Goal: Book appointment/travel/reservation

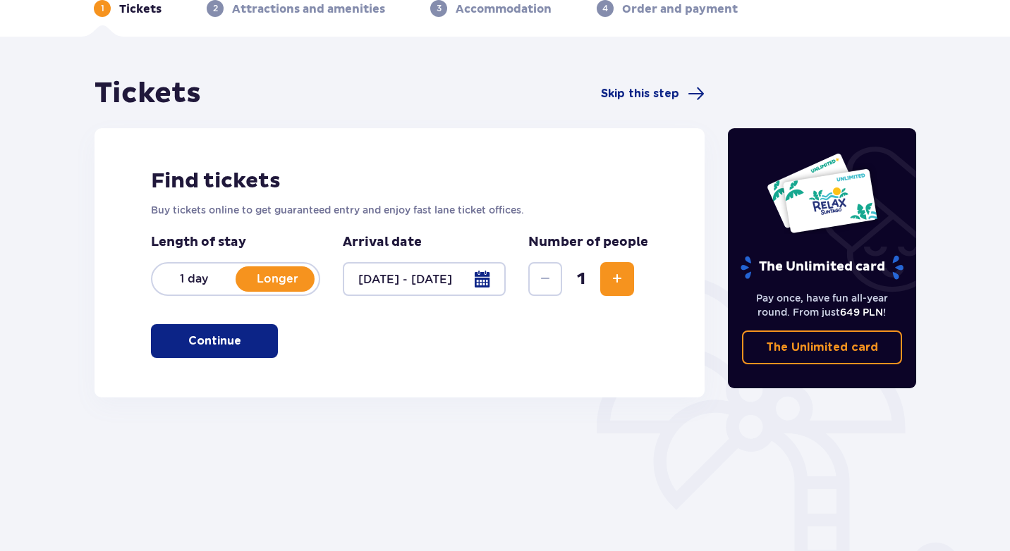
scroll to position [69, 0]
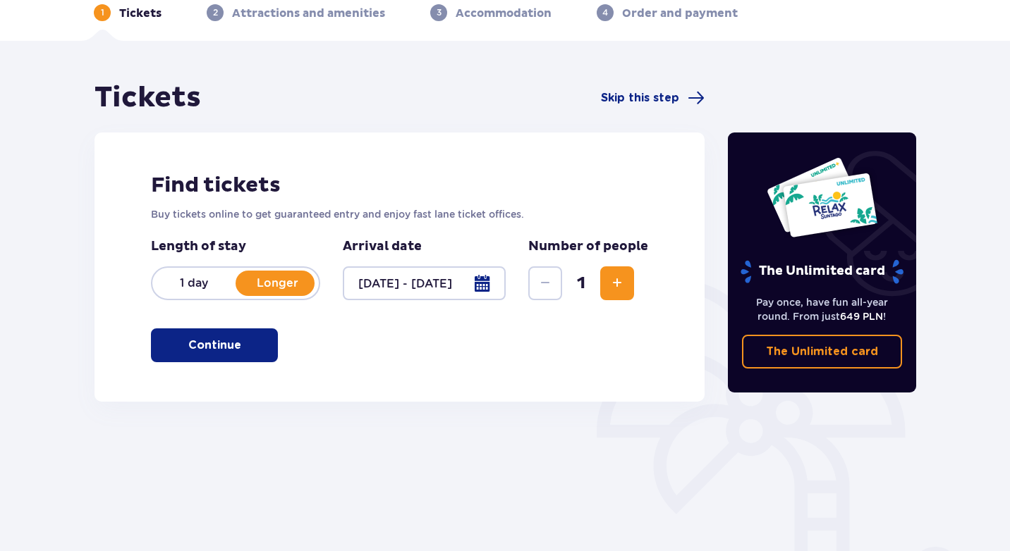
click at [619, 278] on span "Increase" at bounding box center [616, 283] width 17 height 17
click at [205, 350] on p "Continue" at bounding box center [214, 346] width 53 height 16
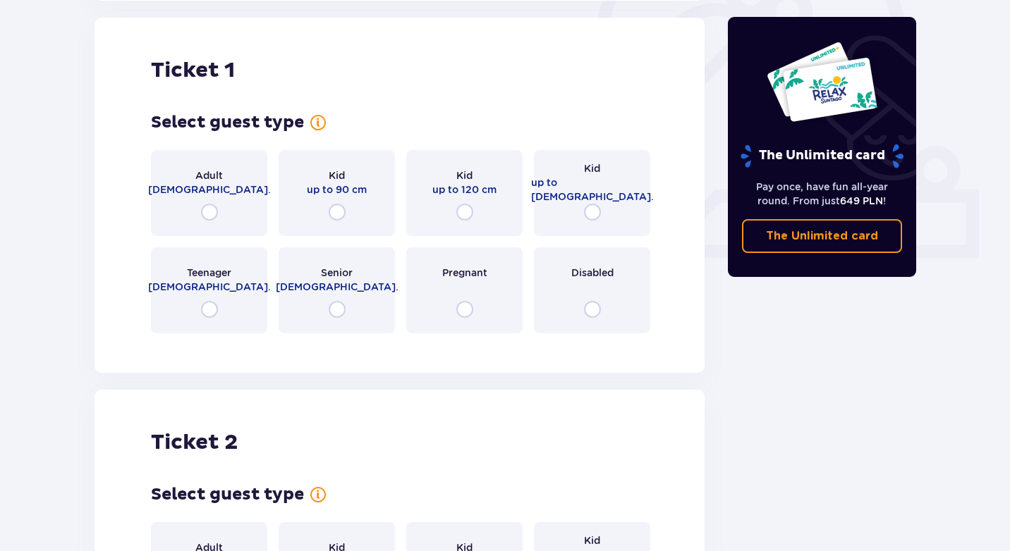
scroll to position [471, 0]
click at [210, 212] on input "radio" at bounding box center [209, 211] width 17 height 17
radio input "true"
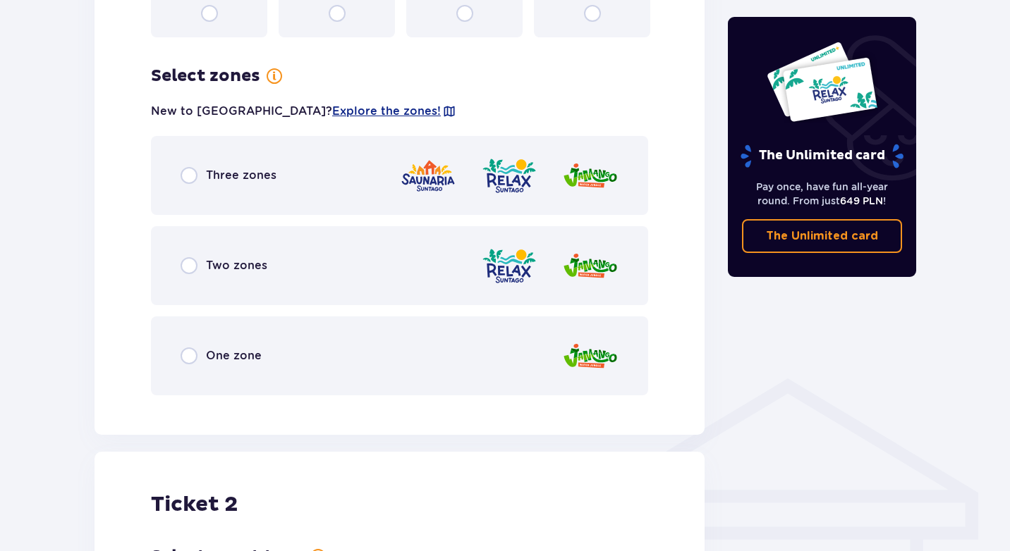
scroll to position [761, 0]
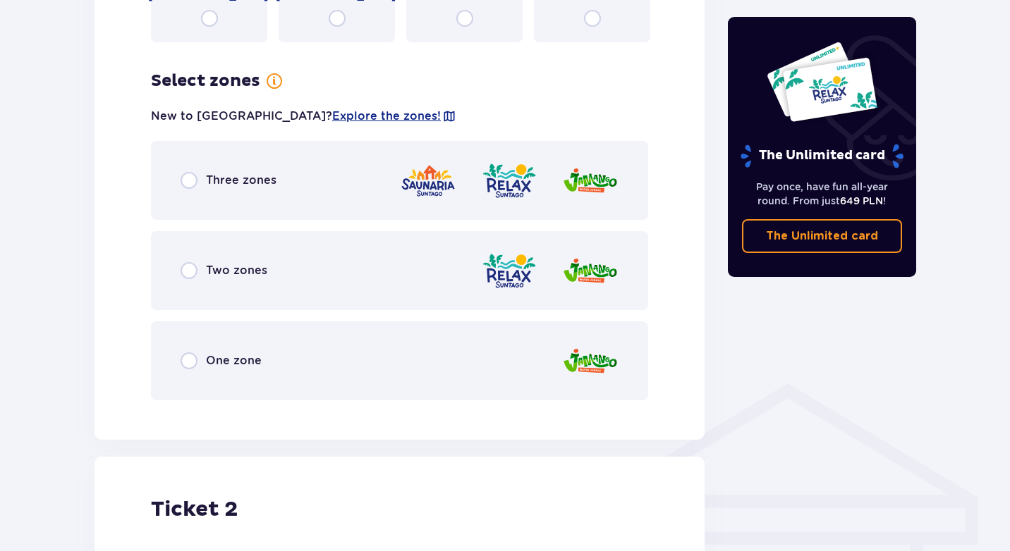
click at [192, 183] on input "radio" at bounding box center [188, 180] width 17 height 17
radio input "true"
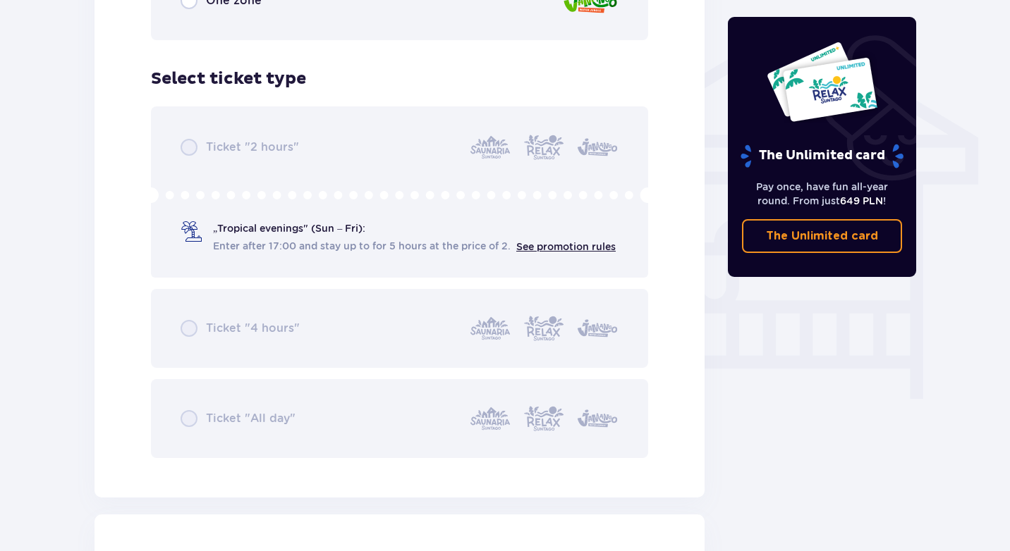
scroll to position [1173, 0]
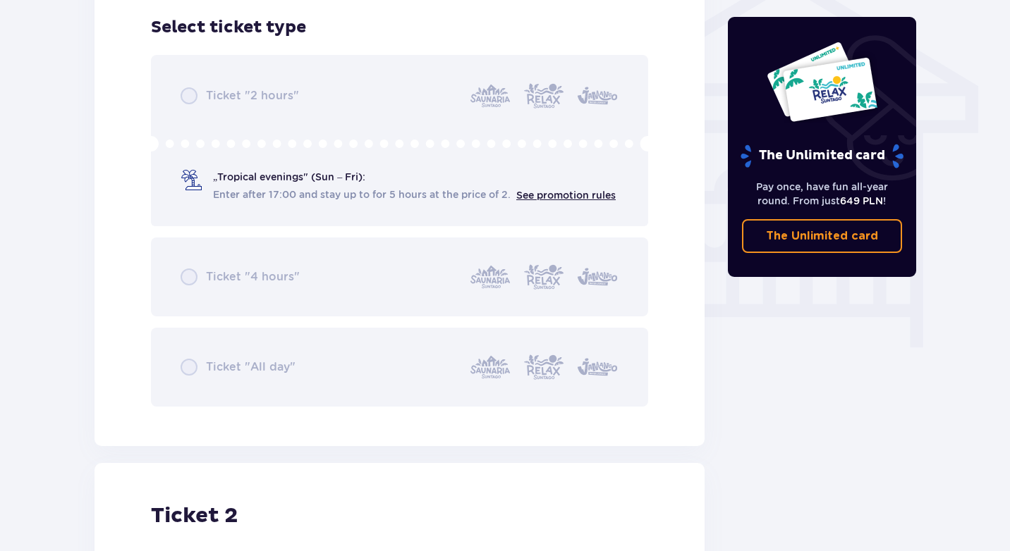
click at [183, 99] on div "Ticket "2 hours" „Tropical evenings" (Sun – Fri): Enter after 17:00 and stay up…" at bounding box center [399, 231] width 497 height 352
click at [192, 99] on div "Ticket "2 hours" „Tropical evenings" (Sun – Fri): Enter after 17:00 and stay up…" at bounding box center [399, 231] width 497 height 352
click at [222, 185] on div "Ticket "2 hours" „Tropical evenings" (Sun – Fri): Enter after 17:00 and stay up…" at bounding box center [399, 231] width 497 height 352
click at [558, 198] on div "Ticket "2 hours" „Tropical evenings" (Sun – Fri): Enter after 17:00 and stay up…" at bounding box center [399, 231] width 497 height 352
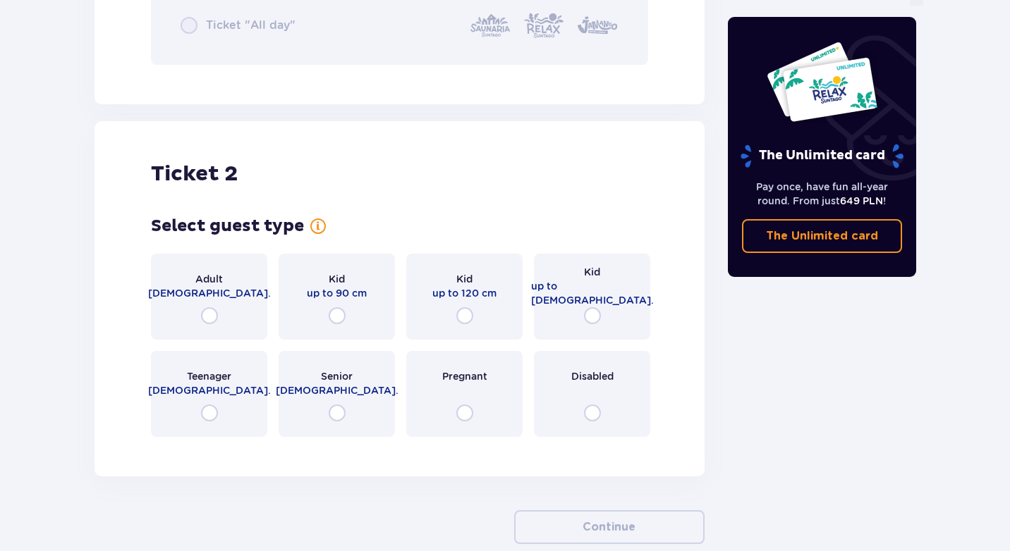
scroll to position [1521, 0]
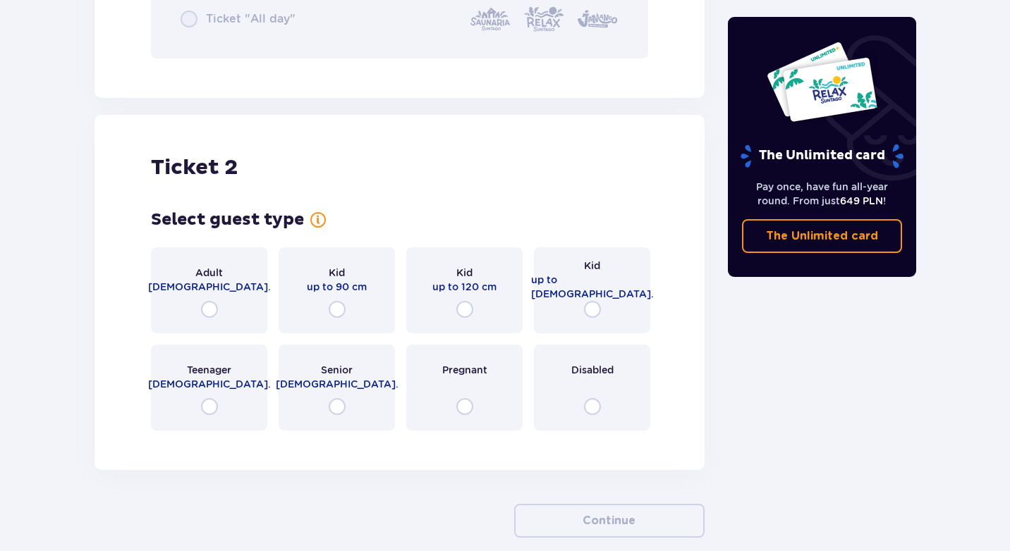
click at [213, 309] on input "radio" at bounding box center [209, 309] width 17 height 17
radio input "true"
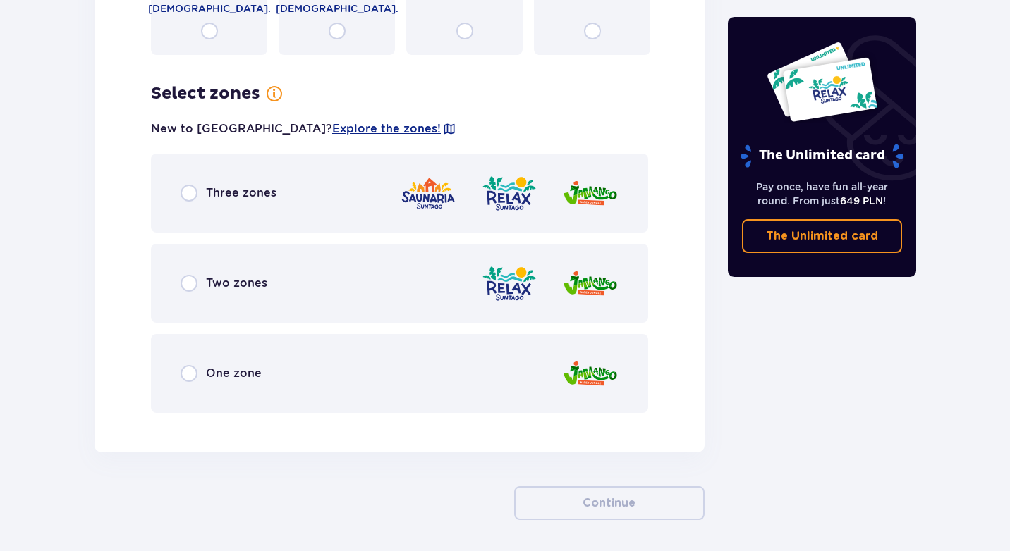
scroll to position [1951, 0]
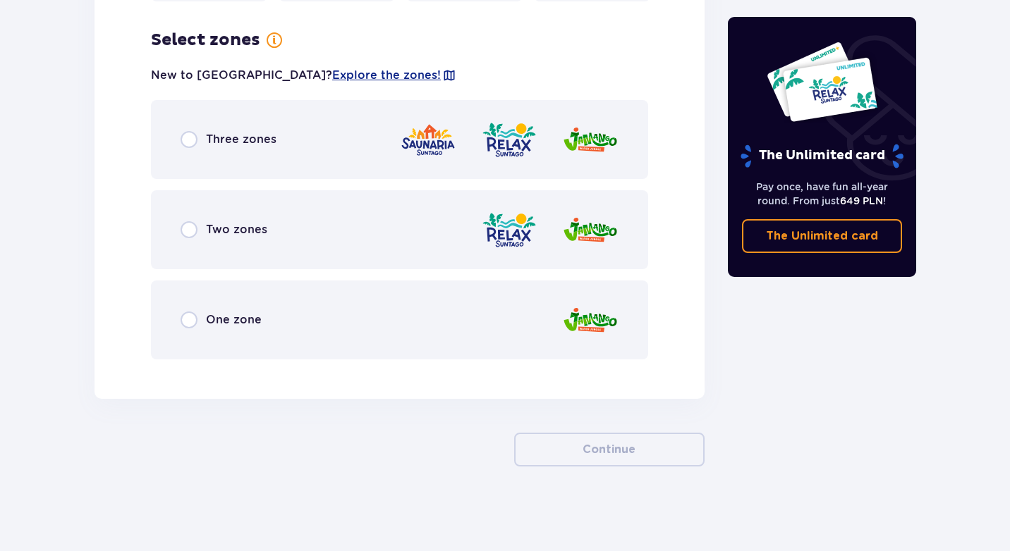
click at [188, 147] on input "radio" at bounding box center [188, 139] width 17 height 17
radio input "true"
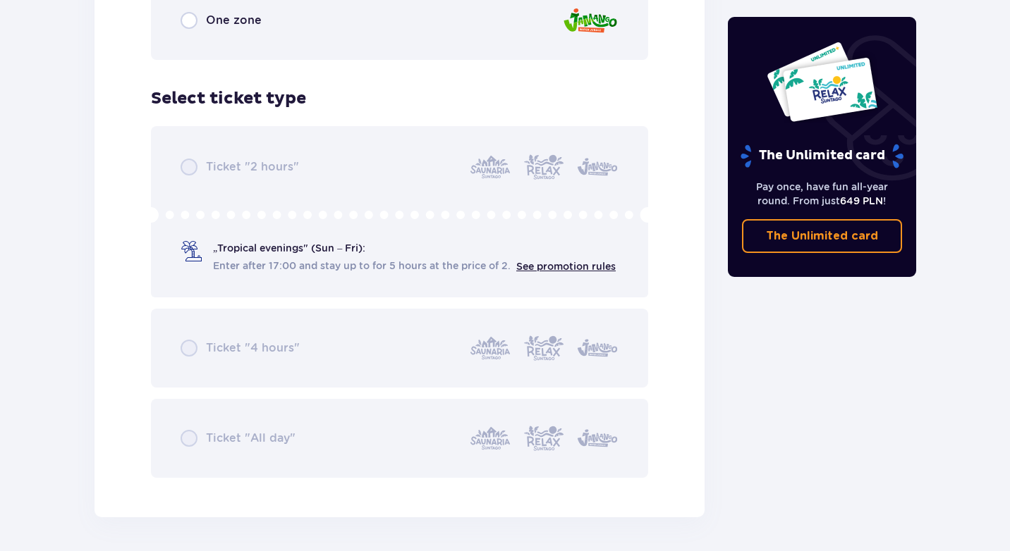
scroll to position [2238, 0]
